Goal: Find specific page/section: Find specific page/section

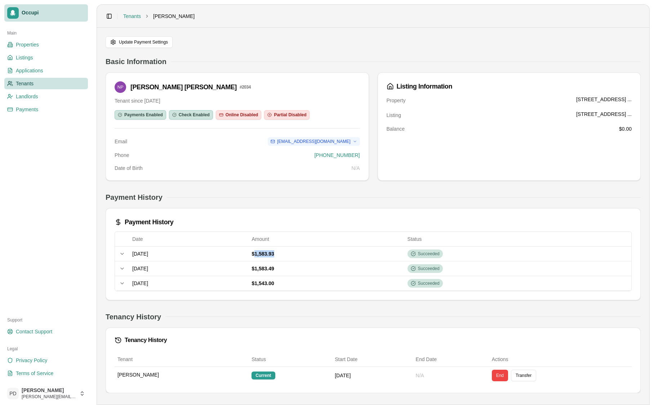
click at [25, 10] on span "Occupi" at bounding box center [53, 13] width 63 height 6
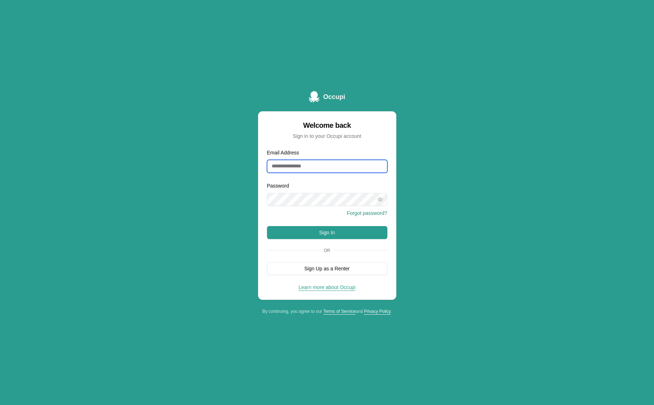
click at [325, 167] on input "Email Address" at bounding box center [327, 166] width 120 height 13
type input "**********"
click at [326, 232] on button "Sign In" at bounding box center [327, 232] width 120 height 13
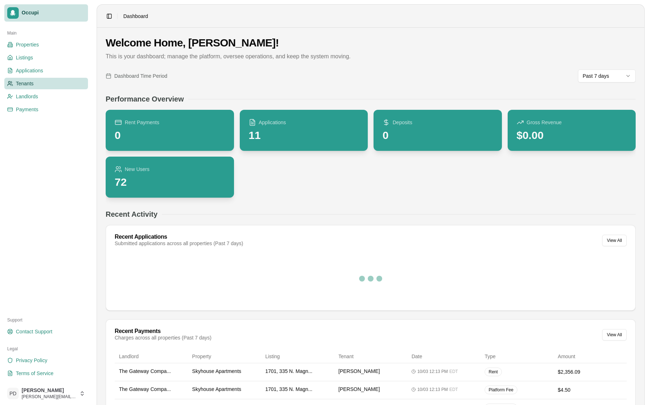
click at [35, 86] on link "Tenants" at bounding box center [46, 84] width 84 height 12
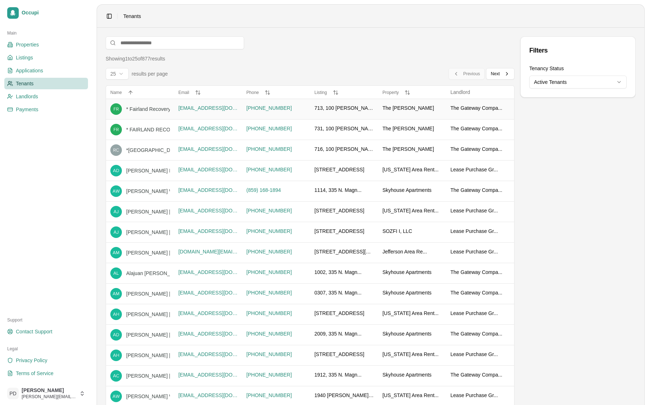
click at [304, 114] on td "(770) 296-4555" at bounding box center [276, 109] width 68 height 21
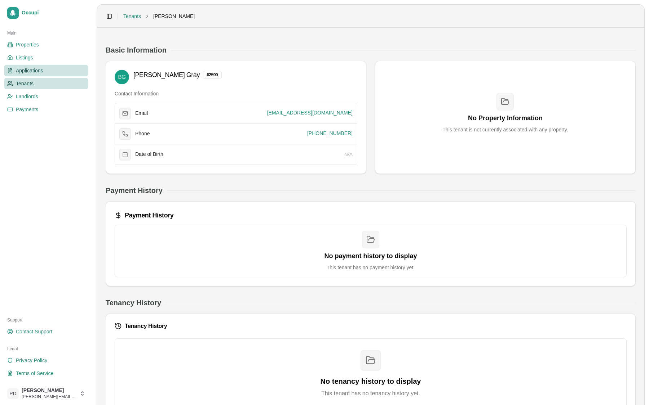
click at [34, 72] on span "Applications" at bounding box center [29, 70] width 27 height 7
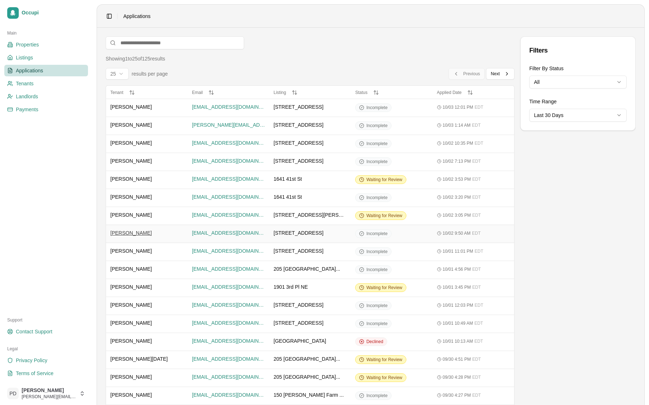
click at [144, 231] on span "Leann Blackburn" at bounding box center [130, 233] width 41 height 7
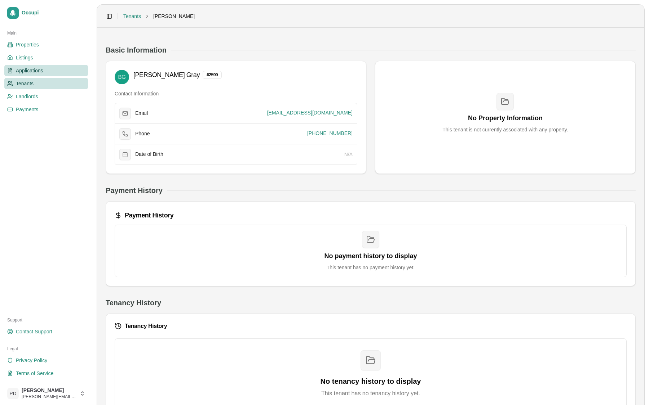
click at [34, 71] on span "Applications" at bounding box center [29, 70] width 27 height 7
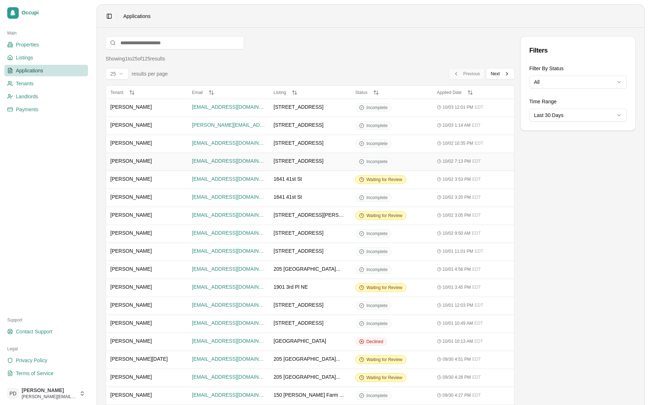
click at [470, 160] on span "10/02 7:13 PM" at bounding box center [457, 162] width 28 height 6
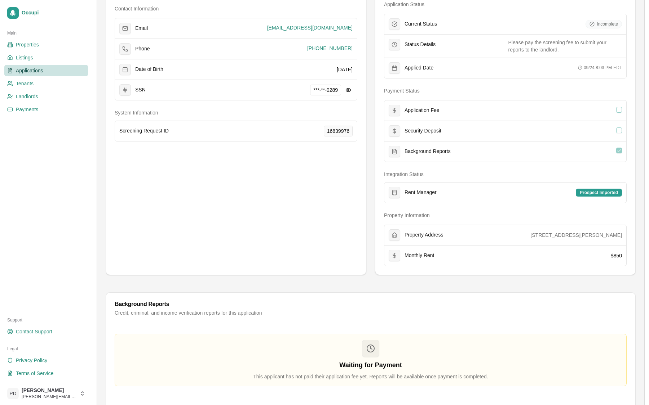
scroll to position [59, 0]
